Goal: Task Accomplishment & Management: Manage account settings

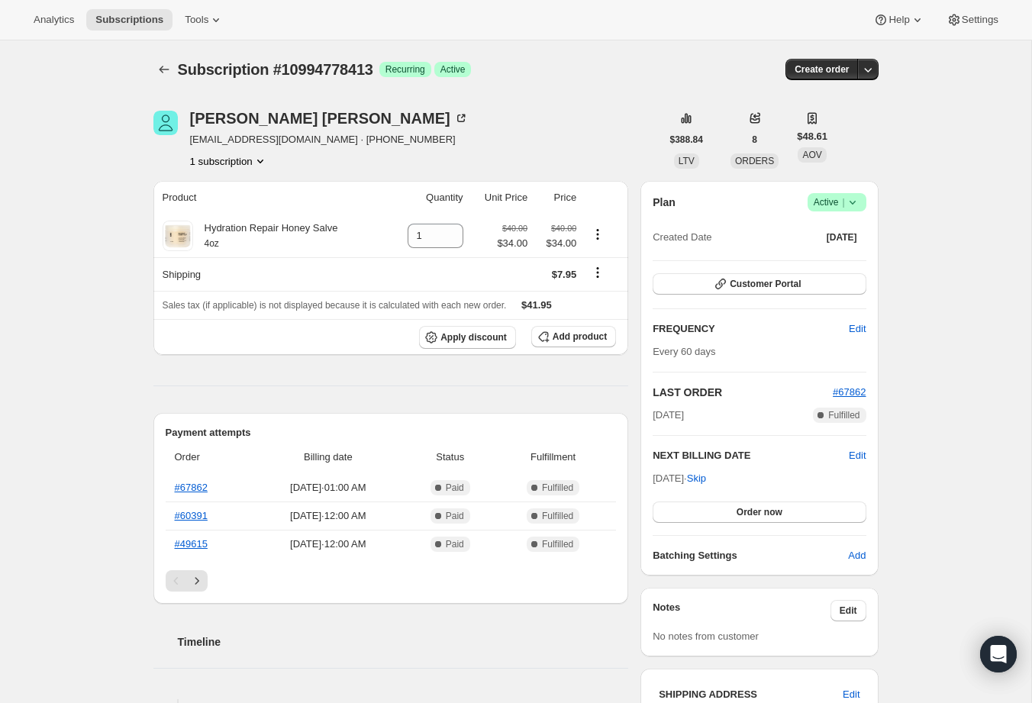
click at [860, 200] on span "Success Active |" at bounding box center [836, 202] width 59 height 18
click at [823, 256] on span "Cancel subscription" at bounding box center [832, 257] width 86 height 11
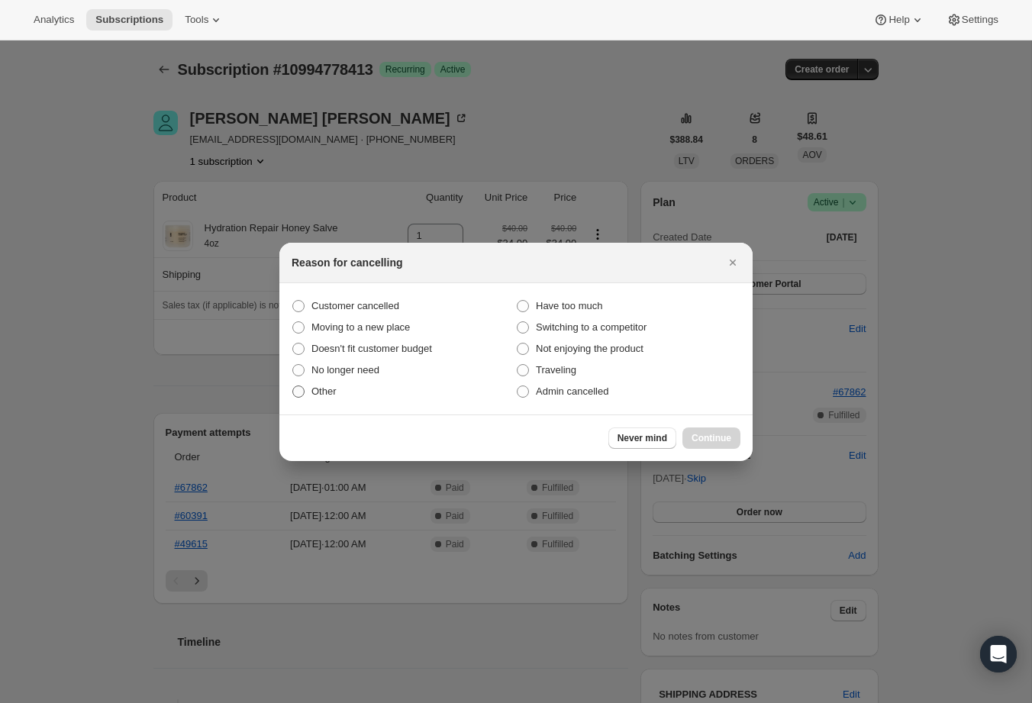
click at [324, 395] on span "Other" at bounding box center [323, 390] width 25 height 11
click at [293, 386] on input "Other" at bounding box center [292, 385] width 1 height 1
radio input "true"
click at [335, 374] on span "No longer need" at bounding box center [345, 369] width 68 height 11
click at [293, 365] on input "No longer need" at bounding box center [292, 364] width 1 height 1
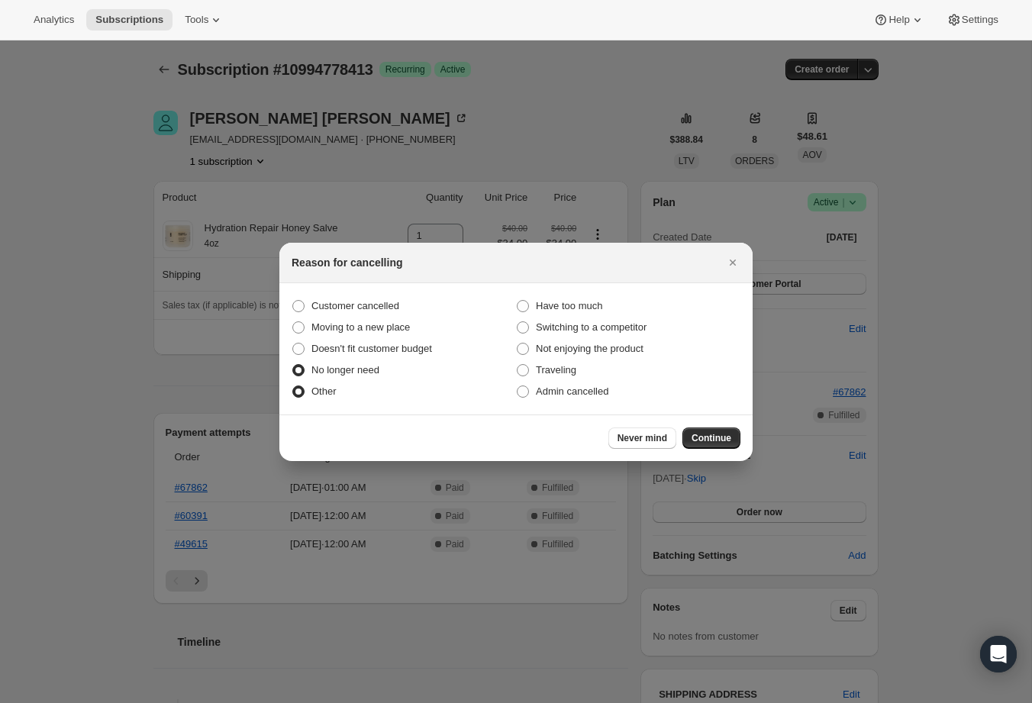
radio input "true"
radio input "false"
click at [722, 442] on span "Continue" at bounding box center [711, 438] width 40 height 12
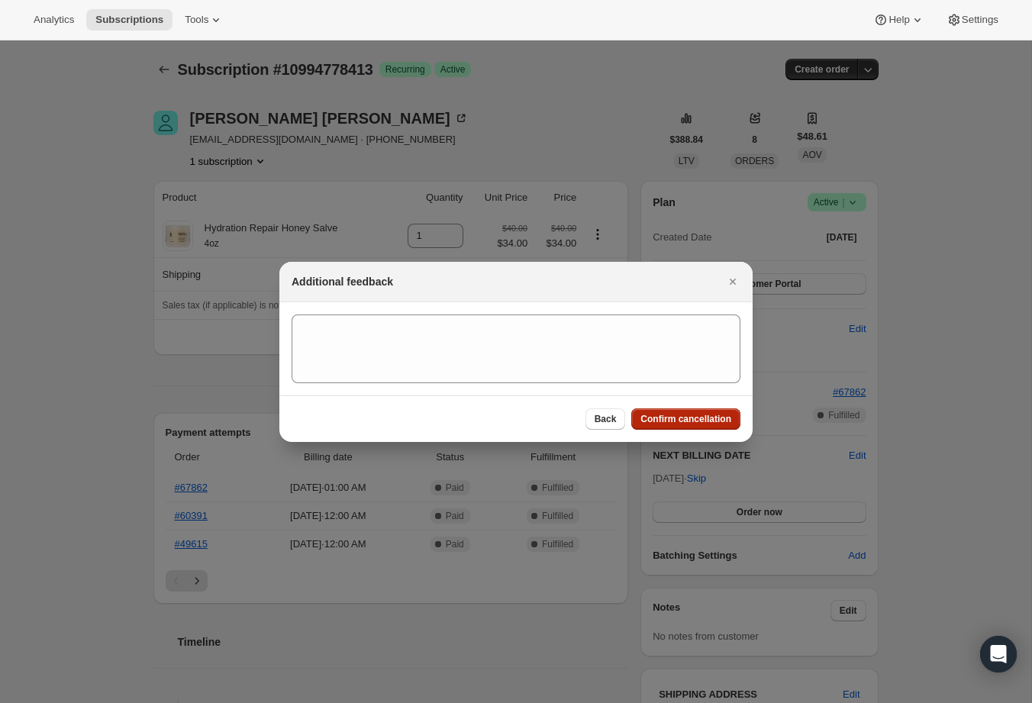
click at [675, 418] on span "Confirm cancellation" at bounding box center [685, 419] width 91 height 12
